Goal: Find specific page/section: Find specific page/section

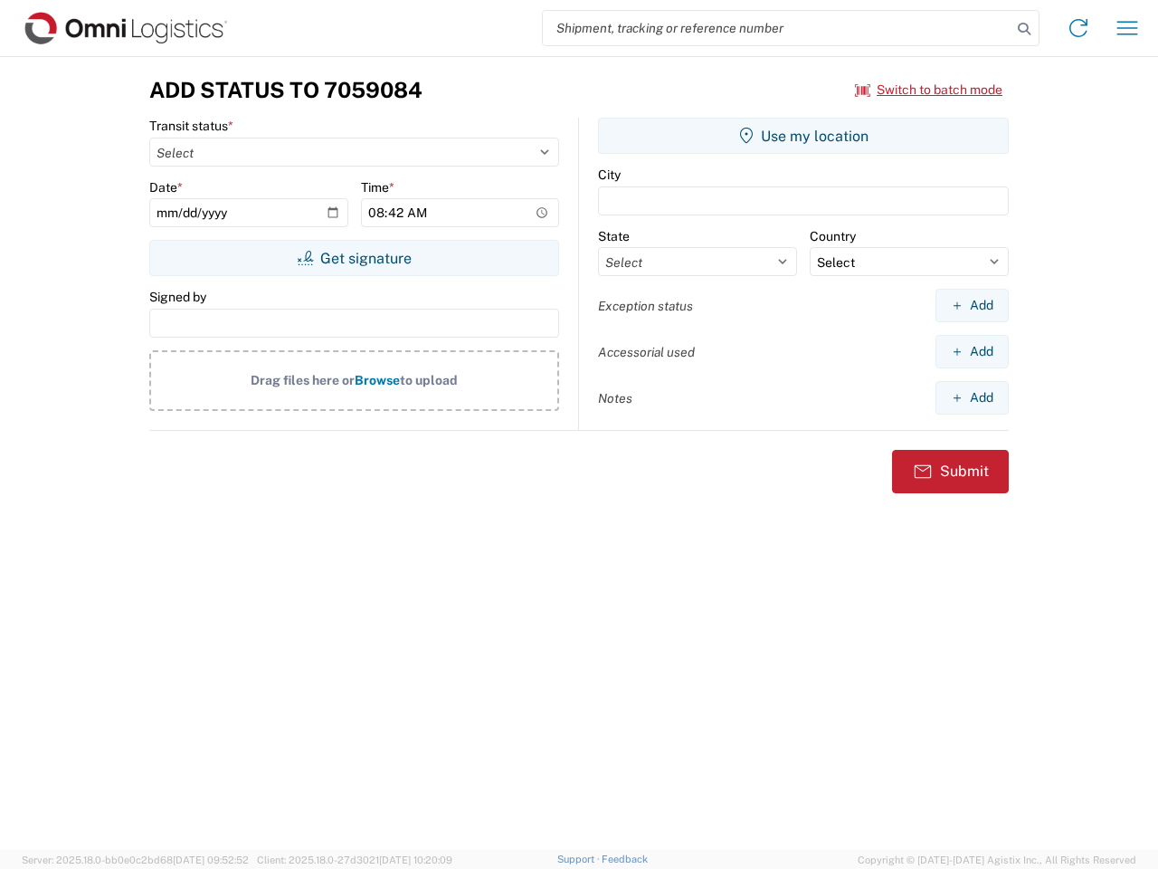
click at [777, 28] on input "search" at bounding box center [777, 28] width 469 height 34
click at [1024, 29] on icon at bounding box center [1024, 28] width 25 height 25
click at [1078, 28] on icon at bounding box center [1078, 28] width 29 height 29
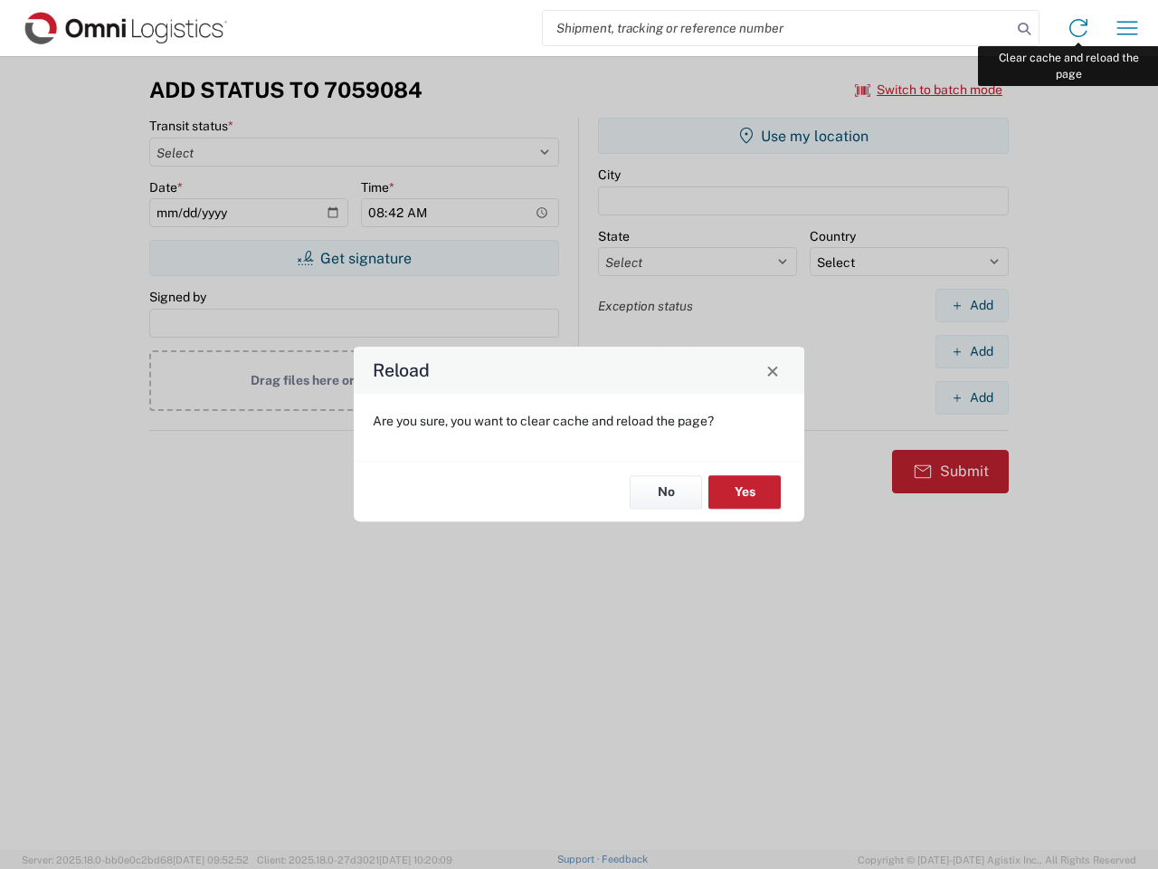
click at [1127, 28] on div "Reload Are you sure, you want to clear cache and reload the page? No Yes" at bounding box center [579, 434] width 1158 height 869
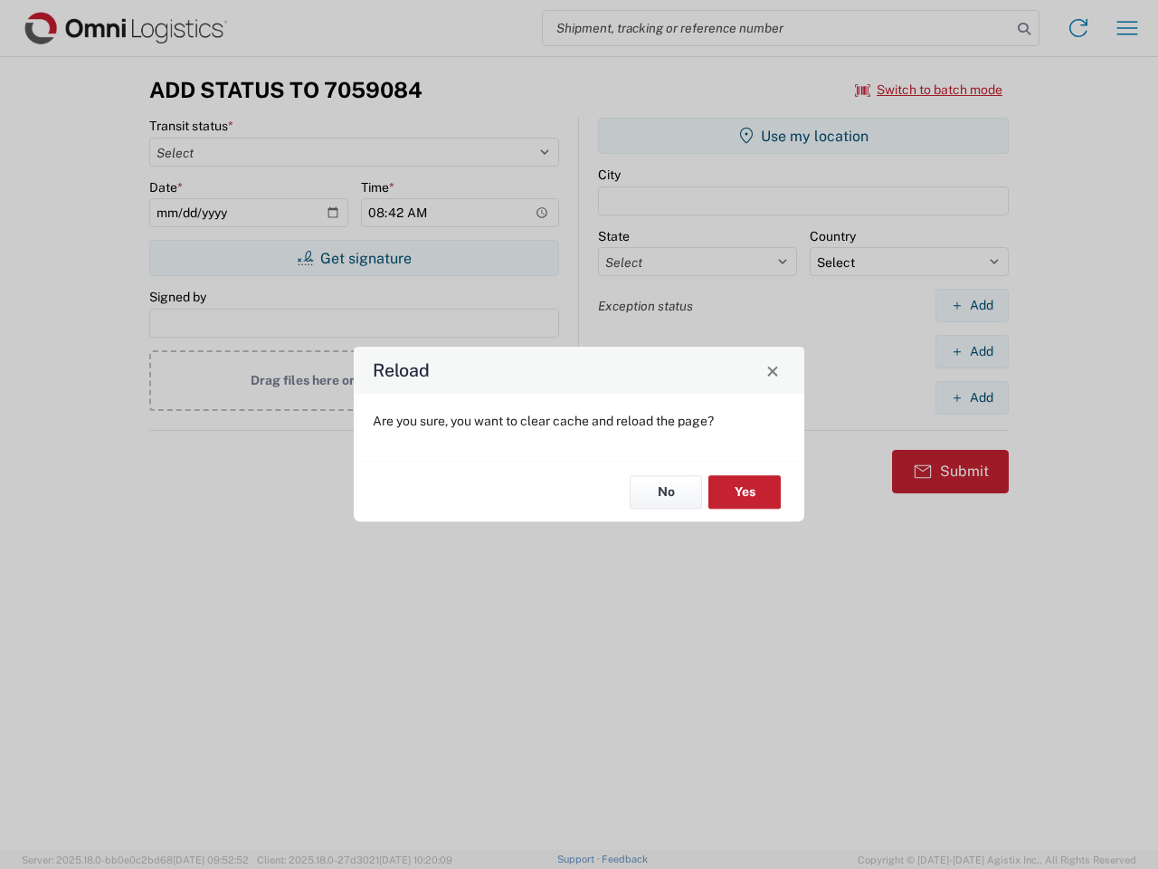
click at [929, 90] on div "Reload Are you sure, you want to clear cache and reload the page? No Yes" at bounding box center [579, 434] width 1158 height 869
click at [354, 258] on div "Reload Are you sure, you want to clear cache and reload the page? No Yes" at bounding box center [579, 434] width 1158 height 869
click at [803, 136] on div "Reload Are you sure, you want to clear cache and reload the page? No Yes" at bounding box center [579, 434] width 1158 height 869
click at [972, 305] on div "Reload Are you sure, you want to clear cache and reload the page? No Yes" at bounding box center [579, 434] width 1158 height 869
click at [972, 351] on div "Reload Are you sure, you want to clear cache and reload the page? No Yes" at bounding box center [579, 434] width 1158 height 869
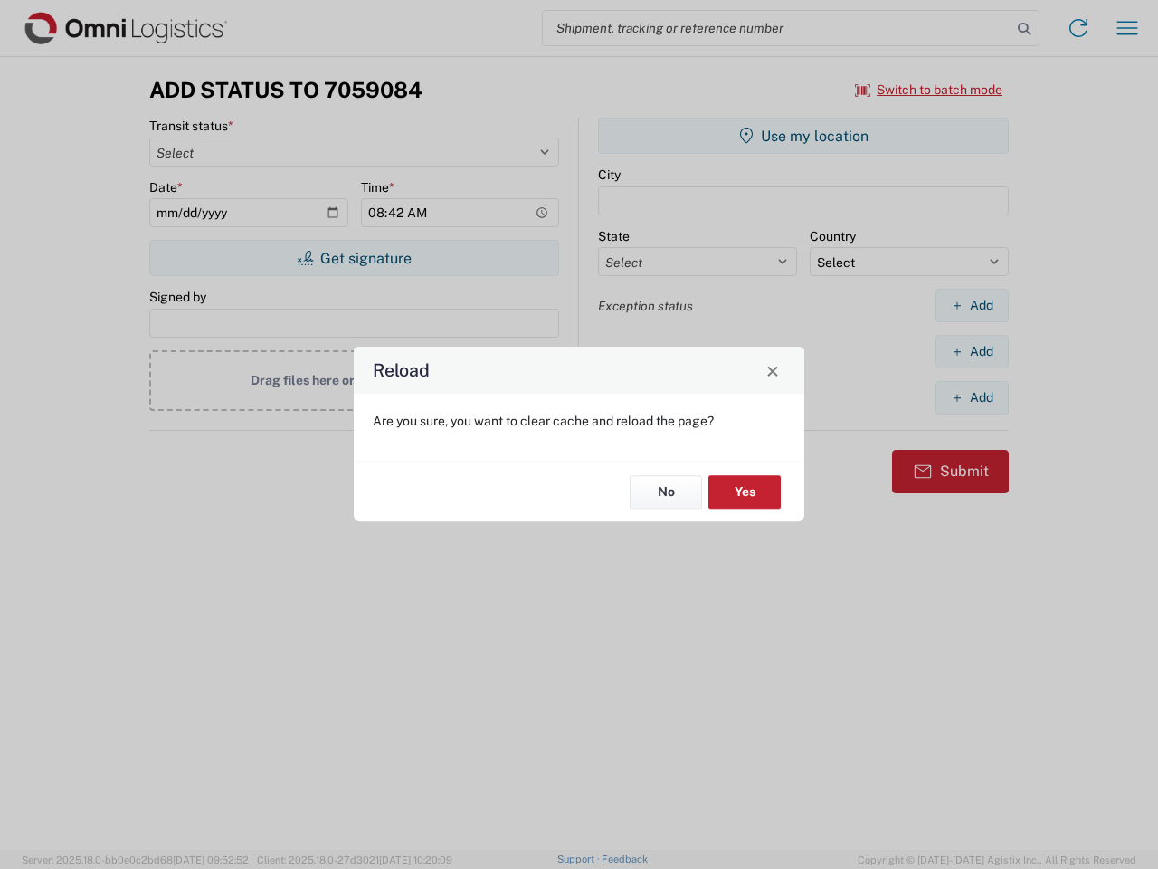
click at [972, 397] on div "Reload Are you sure, you want to clear cache and reload the page? No Yes" at bounding box center [579, 434] width 1158 height 869
